Goal: Task Accomplishment & Management: Manage account settings

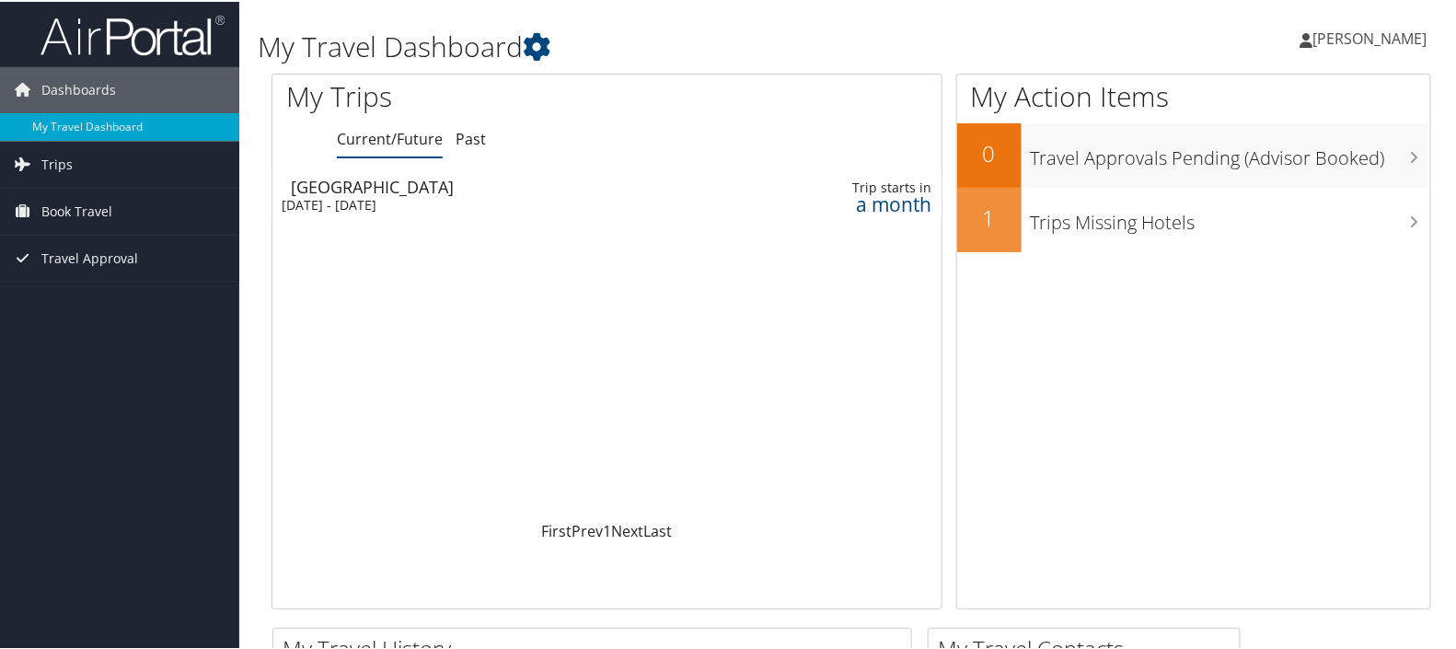
click at [1356, 37] on span "[PERSON_NAME]" at bounding box center [1369, 37] width 114 height 20
click at [1322, 161] on link "View Travel Profile" at bounding box center [1319, 163] width 205 height 31
click at [88, 17] on img at bounding box center [132, 33] width 184 height 43
